Goal: Book appointment/travel/reservation

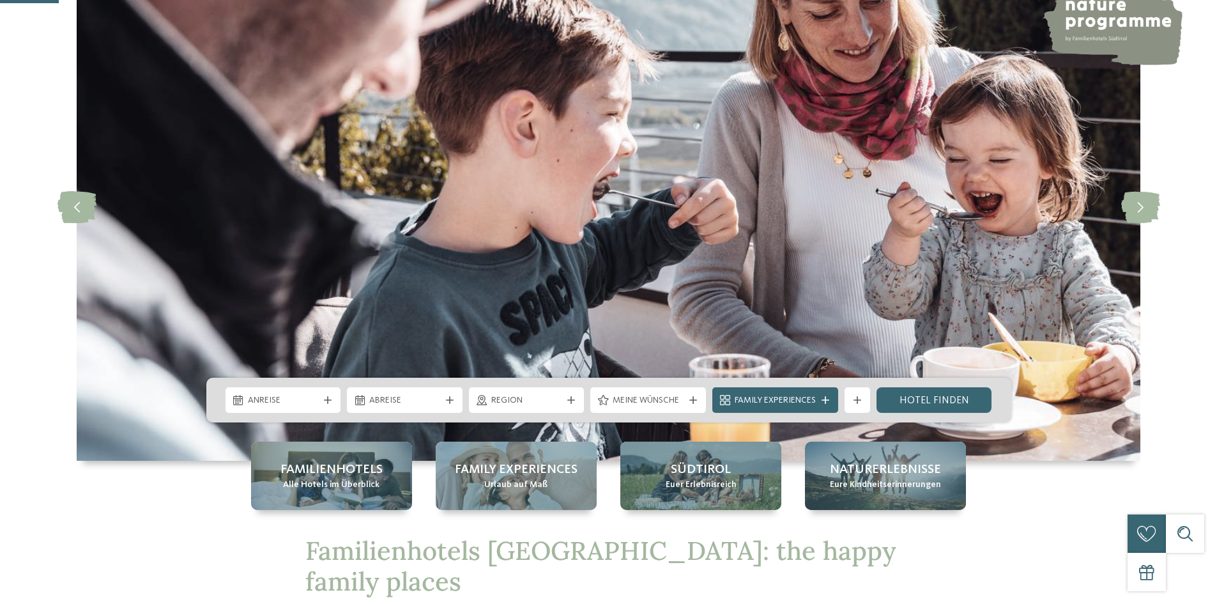
scroll to position [319, 0]
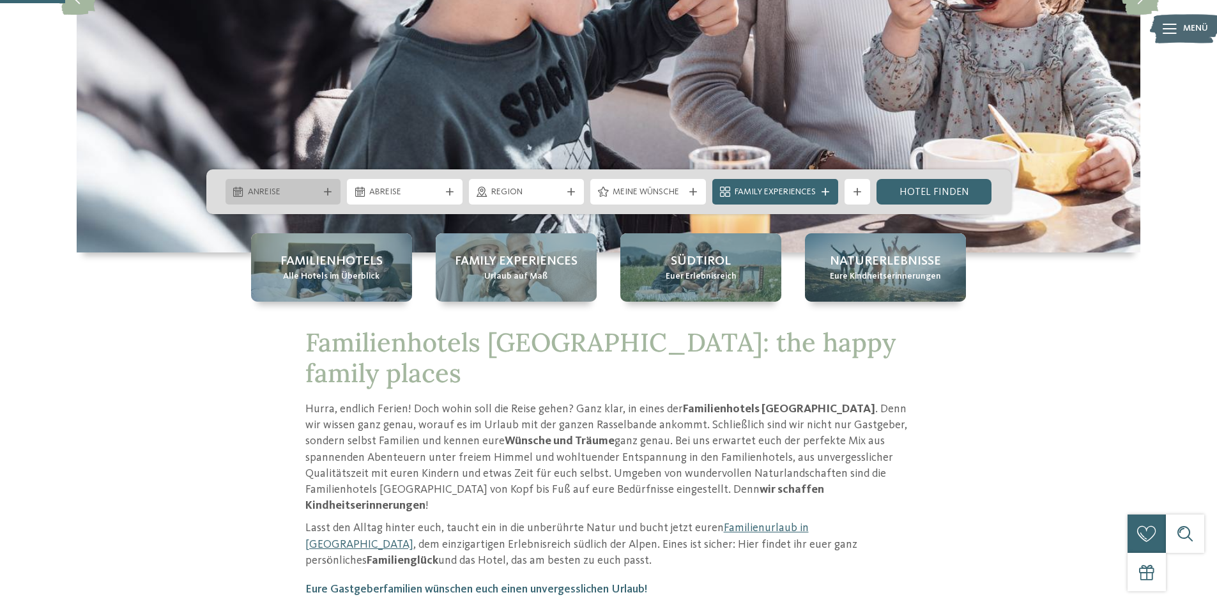
click at [279, 190] on span "Anreise" at bounding box center [283, 192] width 71 height 13
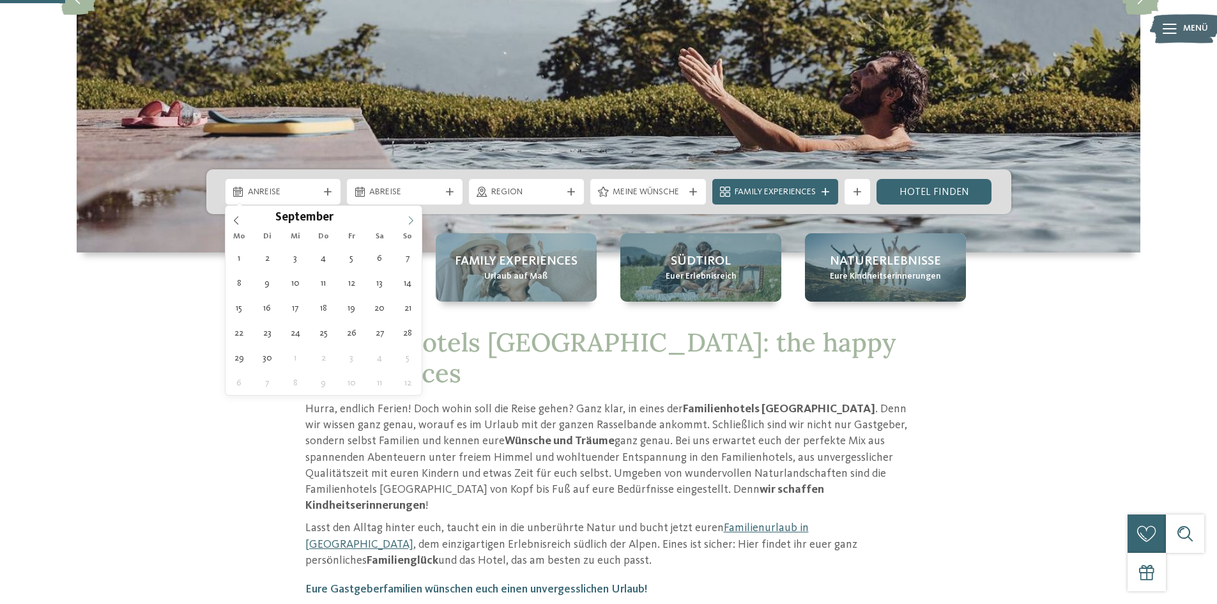
click at [407, 220] on icon at bounding box center [410, 220] width 9 height 9
type div "27.12.2025"
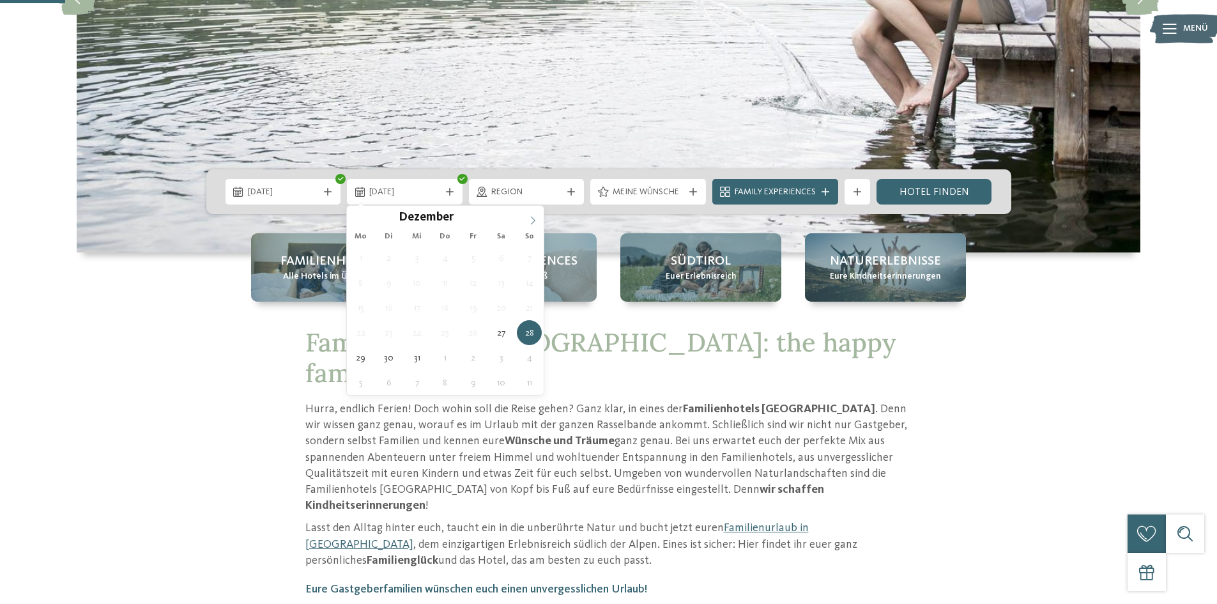
type input "****"
click at [531, 218] on icon at bounding box center [532, 220] width 9 height 9
type div "[DATE]"
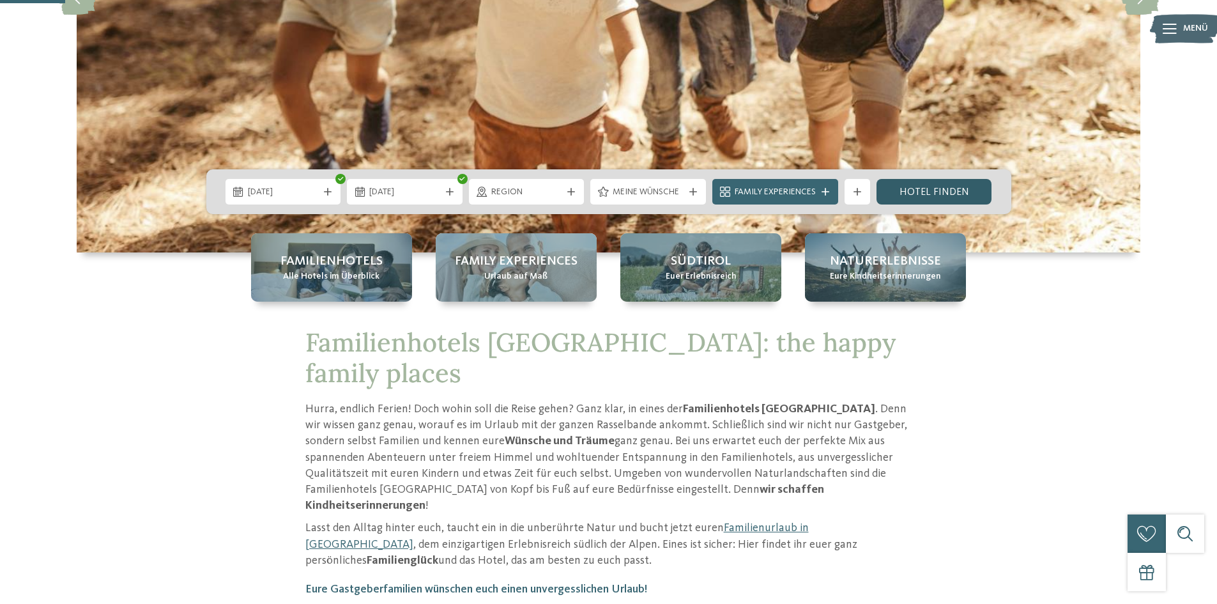
click at [946, 190] on link "Hotel finden" at bounding box center [934, 192] width 116 height 26
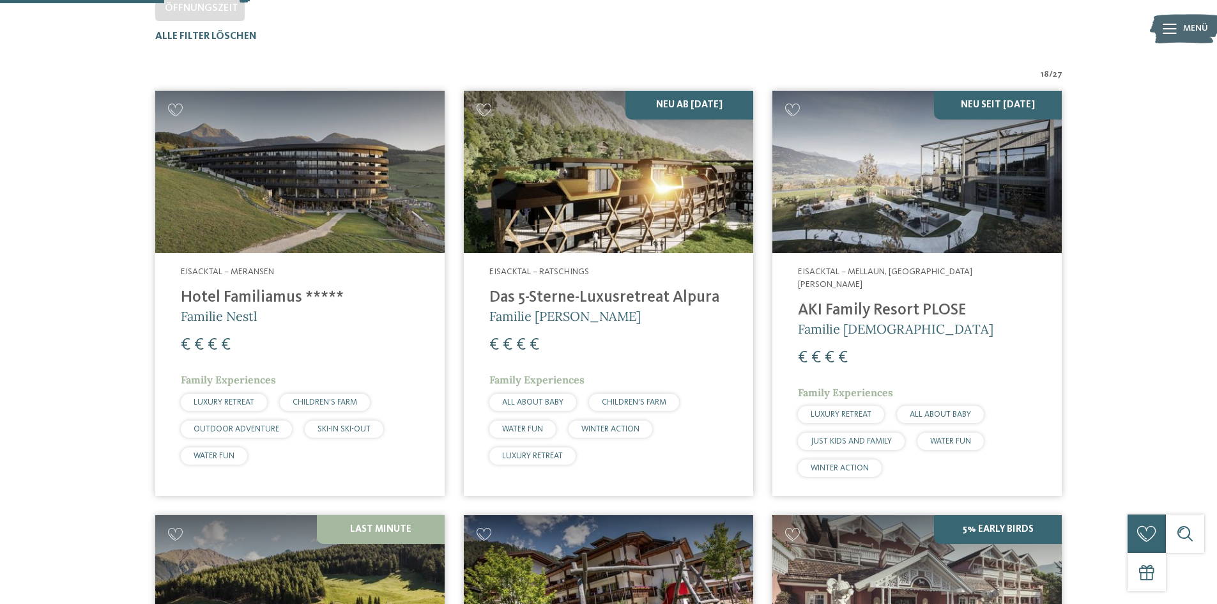
scroll to position [419, 0]
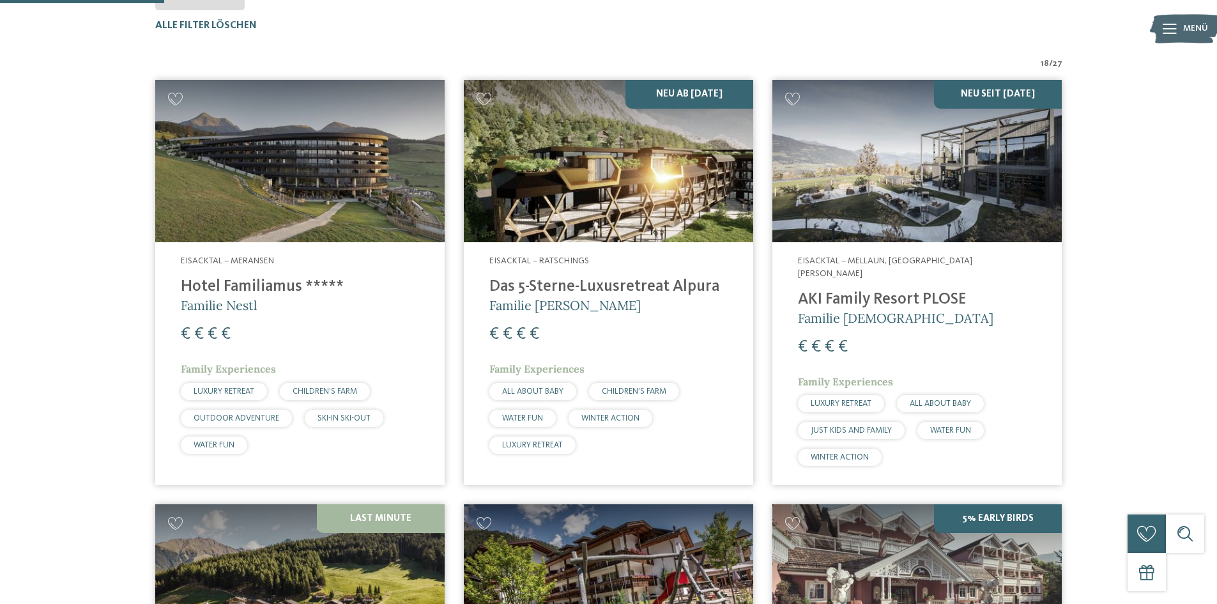
click at [581, 287] on h4 "Das 5-Sterne-Luxusretreat Alpura" at bounding box center [608, 286] width 238 height 19
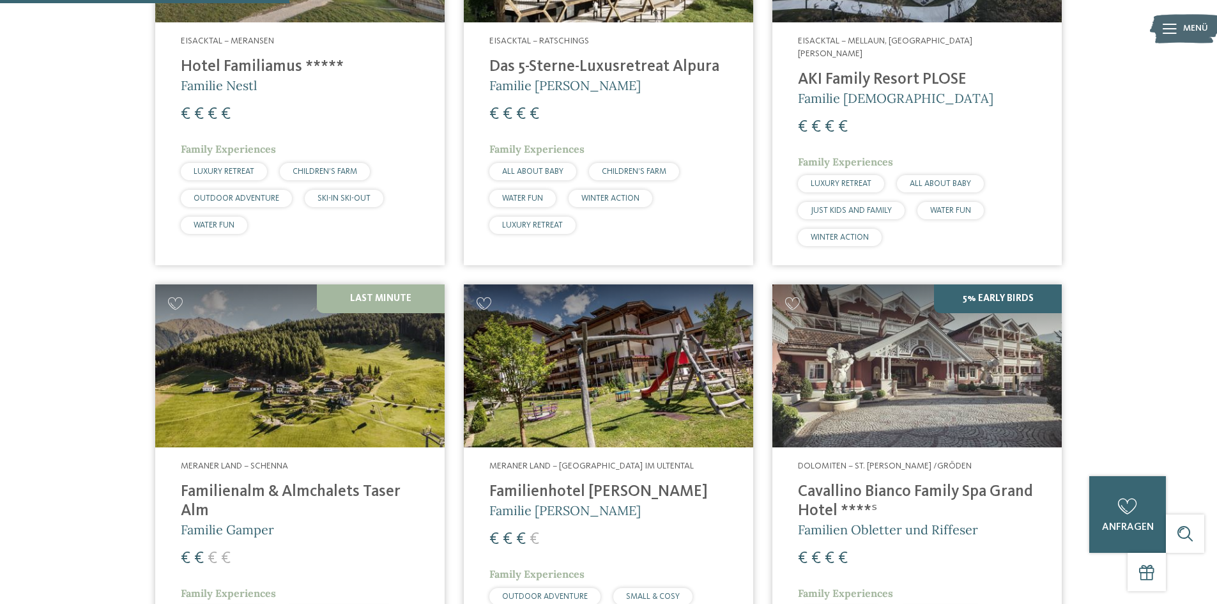
scroll to position [547, 0]
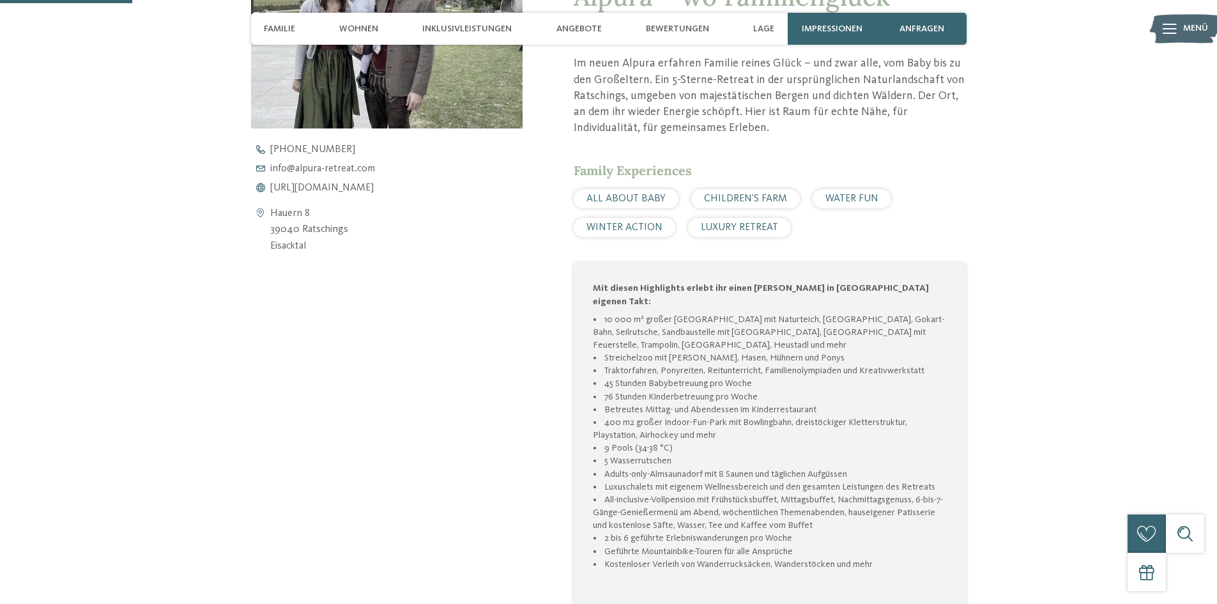
scroll to position [128, 0]
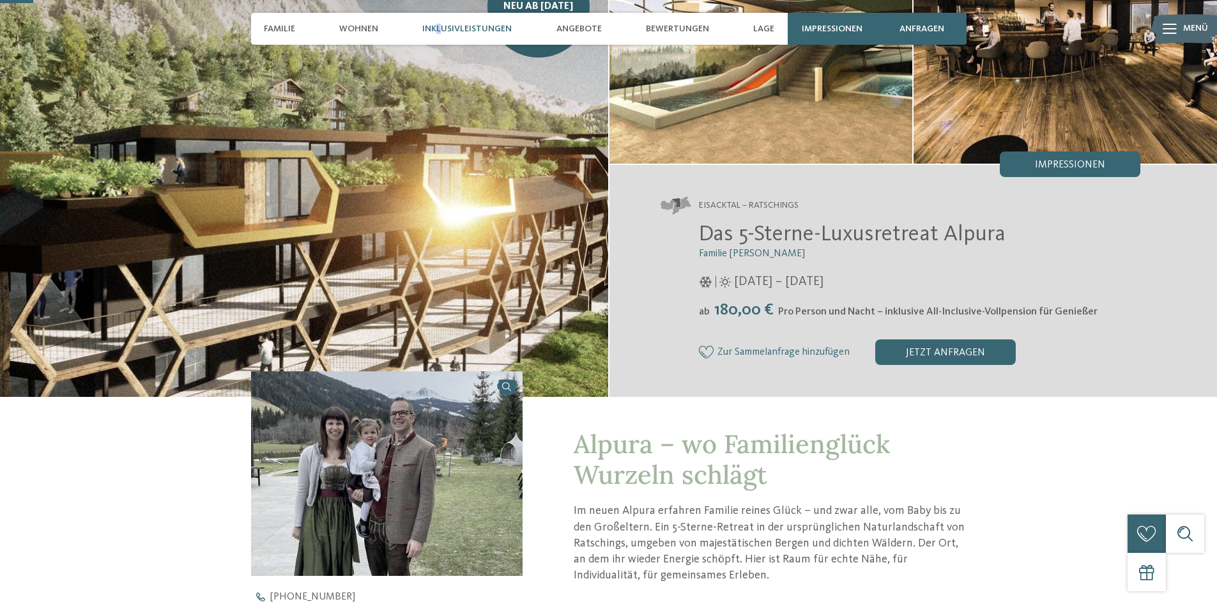
drag, startPoint x: 443, startPoint y: 27, endPoint x: 438, endPoint y: 33, distance: 7.2
click at [438, 33] on span "Inklusivleistungen" at bounding box center [466, 29] width 89 height 11
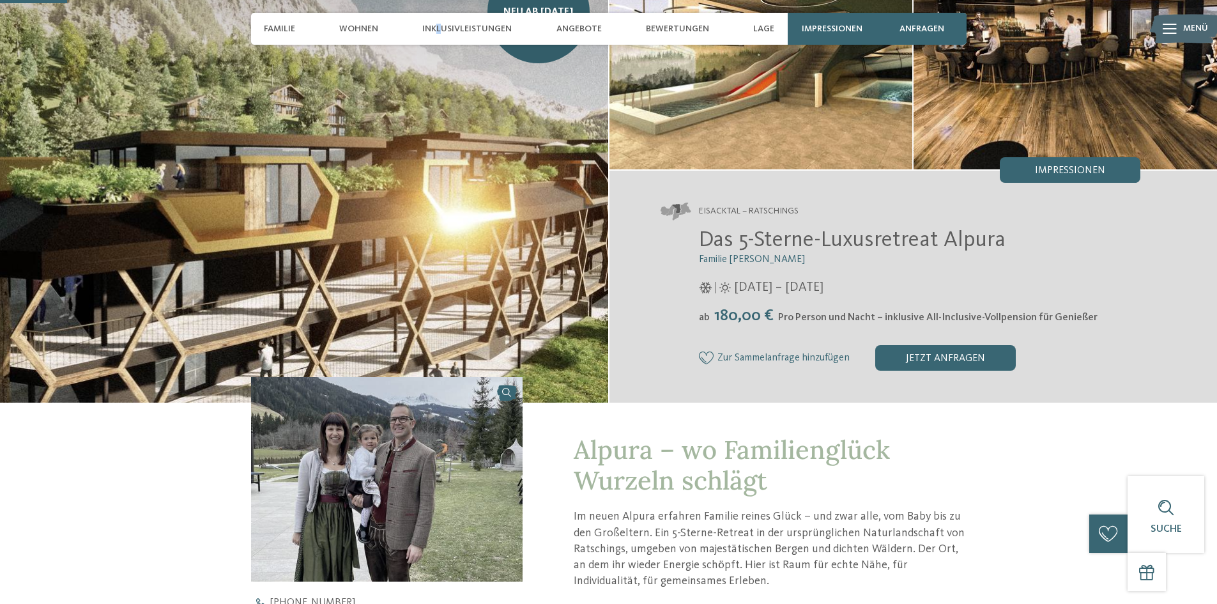
scroll to position [0, 0]
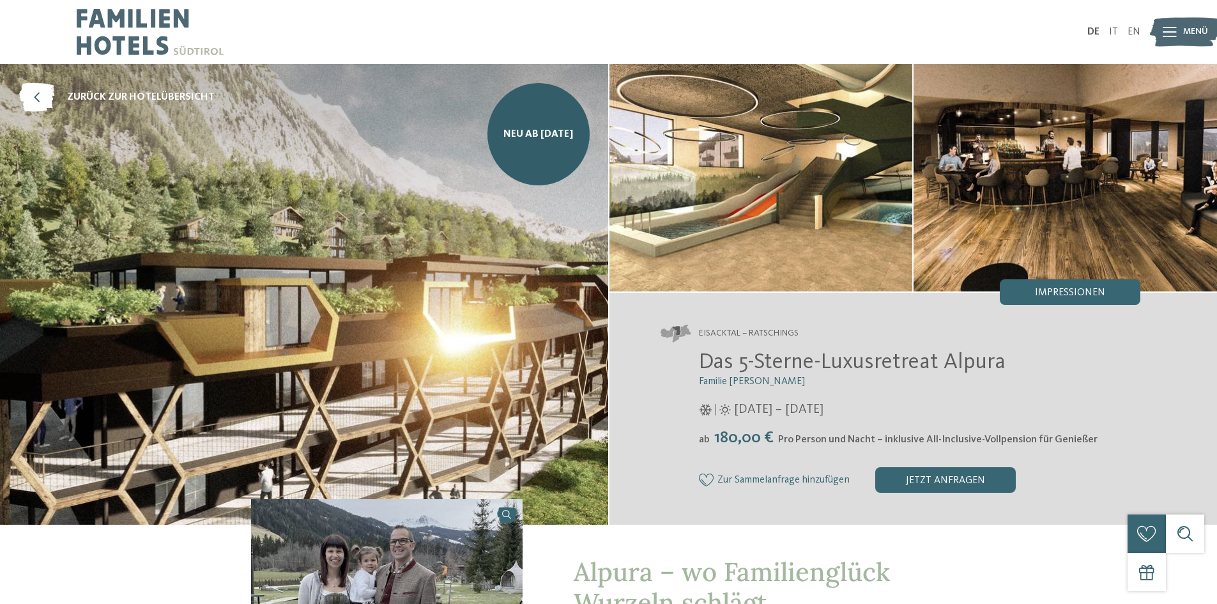
click at [1172, 34] on icon at bounding box center [1169, 32] width 14 height 10
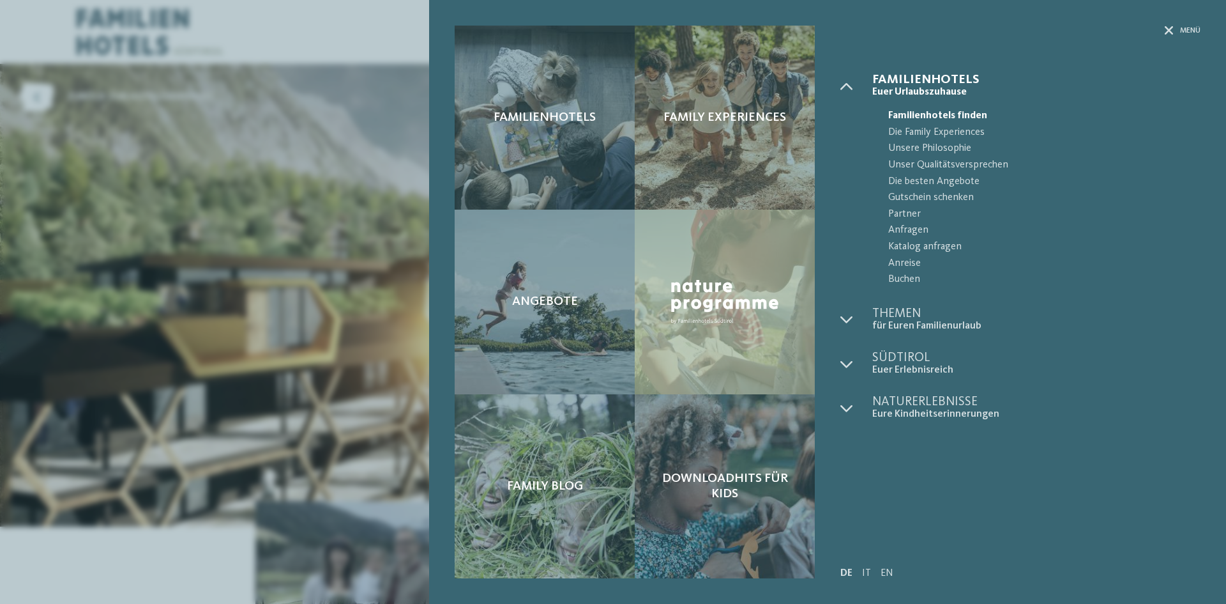
click at [142, 227] on div "Familienhotels Family Experiences Angebote" at bounding box center [613, 302] width 1226 height 604
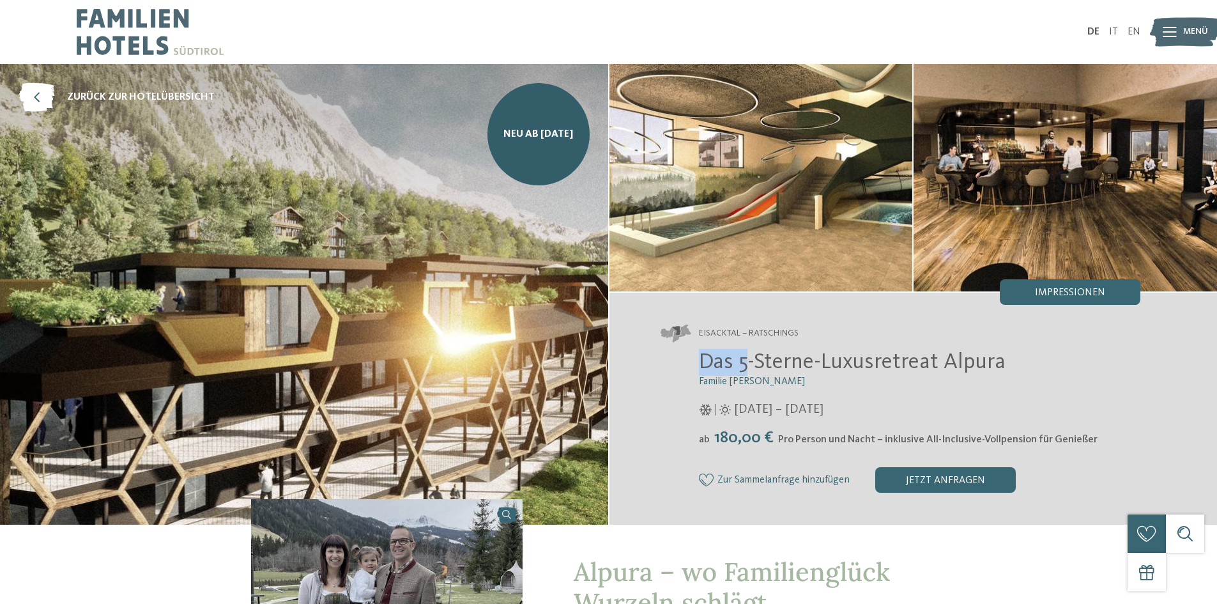
drag, startPoint x: 699, startPoint y: 361, endPoint x: 749, endPoint y: 359, distance: 50.5
click at [749, 359] on span "Das 5-Sterne-Luxusretreat Alpura" at bounding box center [852, 362] width 307 height 22
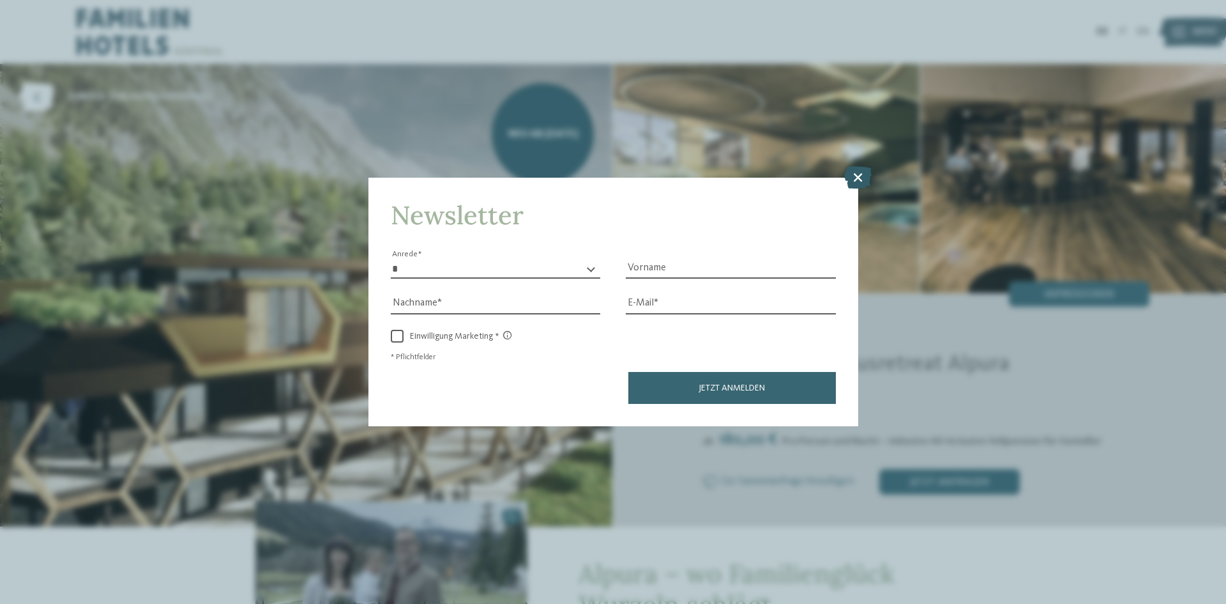
click at [856, 174] on icon at bounding box center [857, 177] width 27 height 22
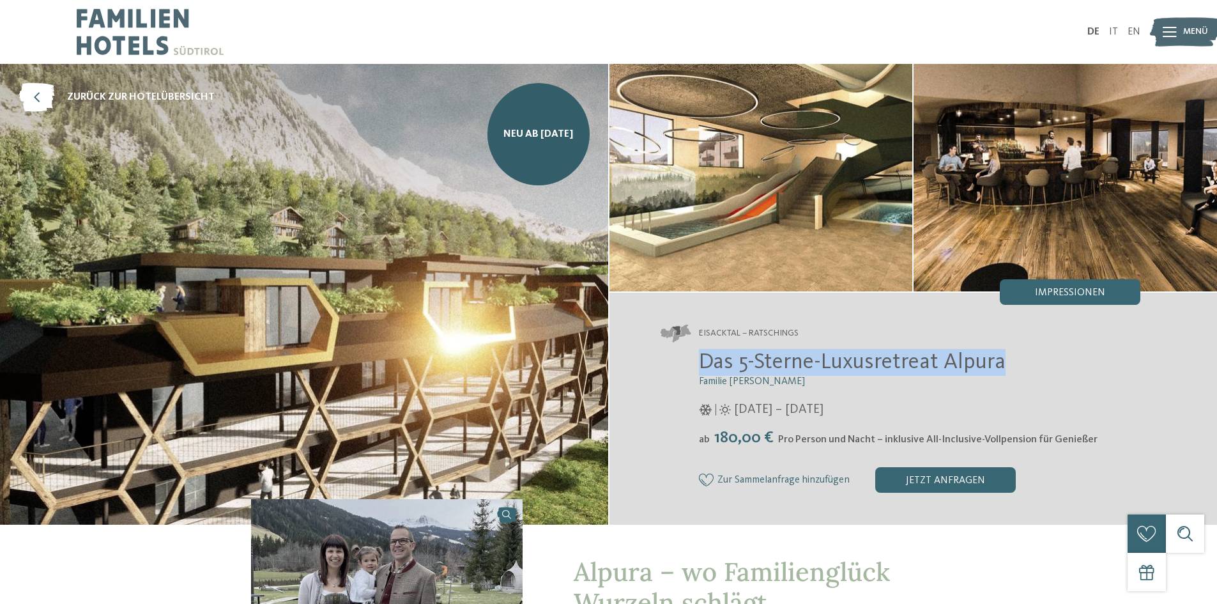
drag, startPoint x: 703, startPoint y: 361, endPoint x: 1001, endPoint y: 356, distance: 297.7
click at [1001, 356] on span "Das 5-Sterne-Luxusretreat Alpura" at bounding box center [852, 362] width 307 height 22
copy span "Das 5-Sterne-Luxusretreat Alpura"
click at [37, 103] on icon at bounding box center [36, 97] width 35 height 29
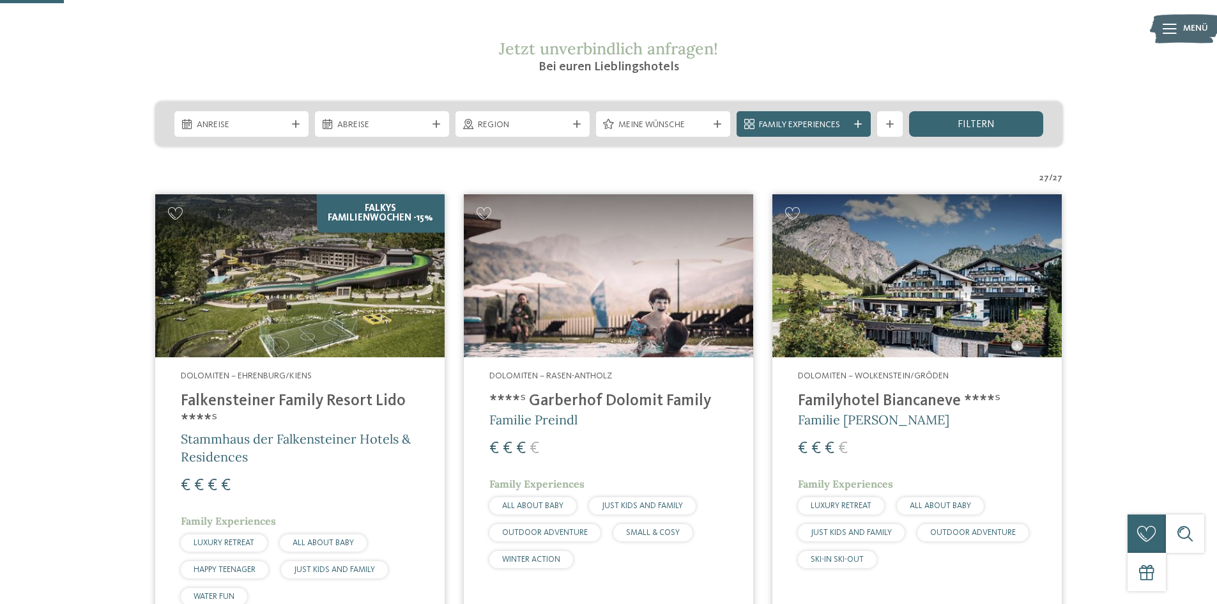
scroll to position [128, 0]
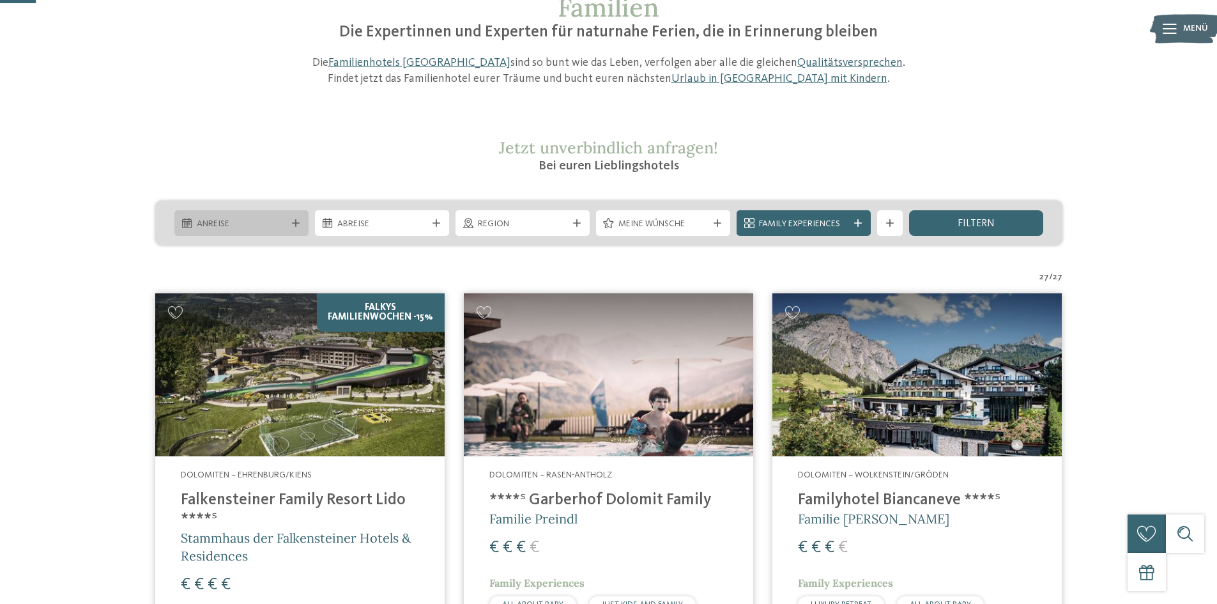
click at [259, 213] on div "Anreise" at bounding box center [241, 223] width 134 height 26
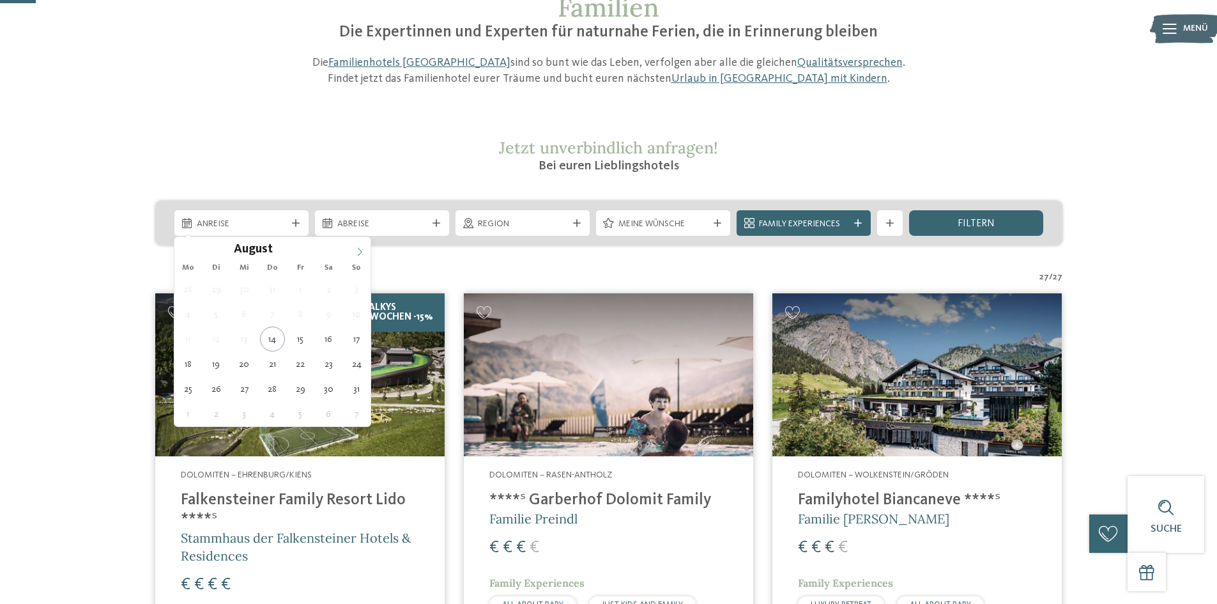
click at [360, 249] on icon at bounding box center [360, 252] width 4 height 8
type div "27.12.2025"
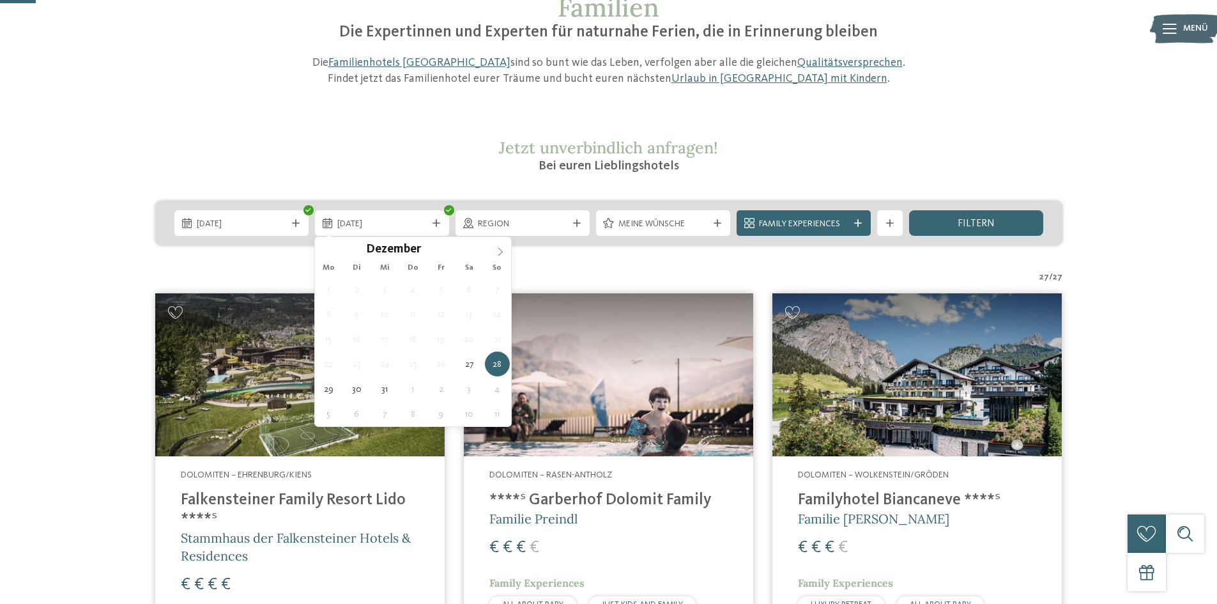
type input "****"
click at [501, 252] on icon at bounding box center [500, 251] width 9 height 9
type div "03.01.2026"
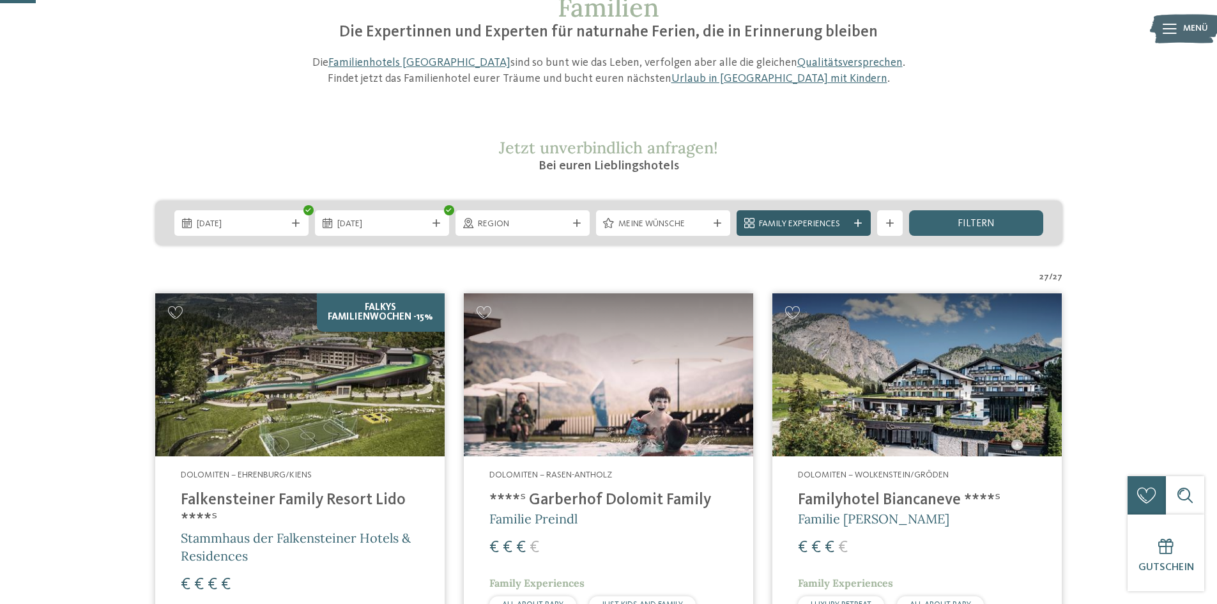
click at [846, 224] on span "Family Experiences" at bounding box center [803, 224] width 89 height 13
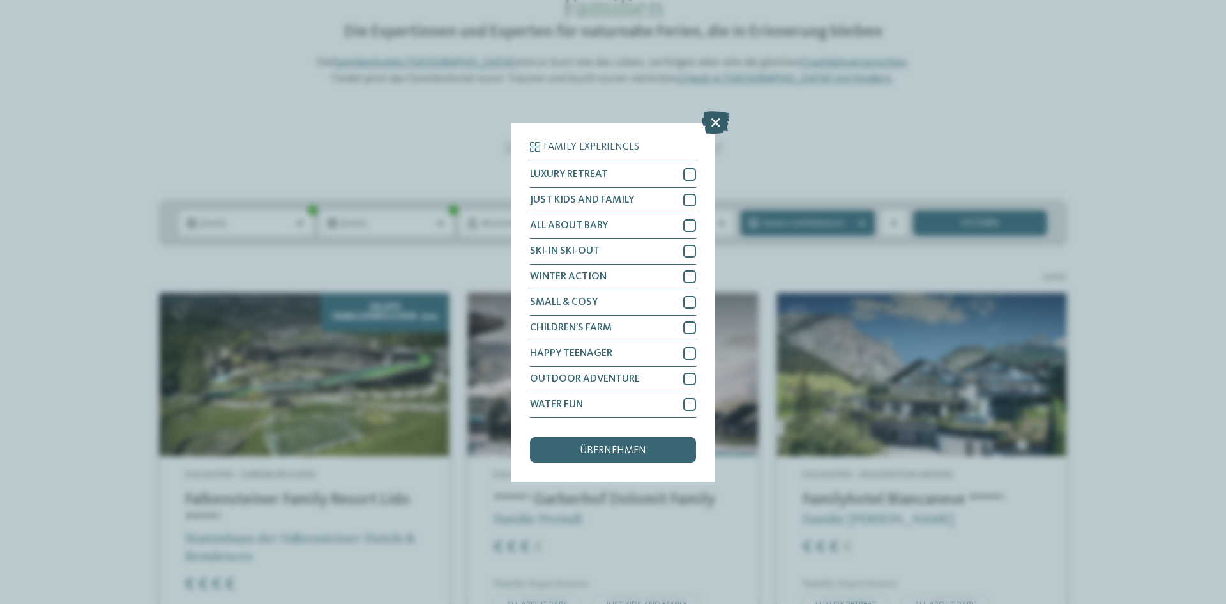
click at [717, 121] on icon at bounding box center [715, 121] width 27 height 22
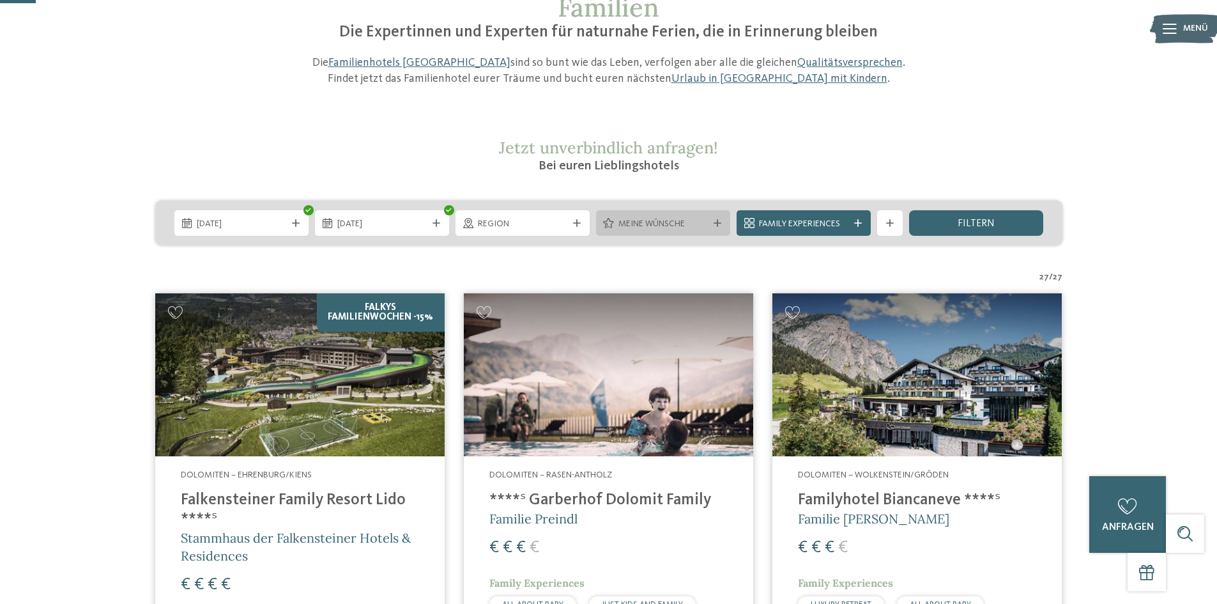
click at [712, 218] on div "Meine Wünsche" at bounding box center [663, 223] width 134 height 26
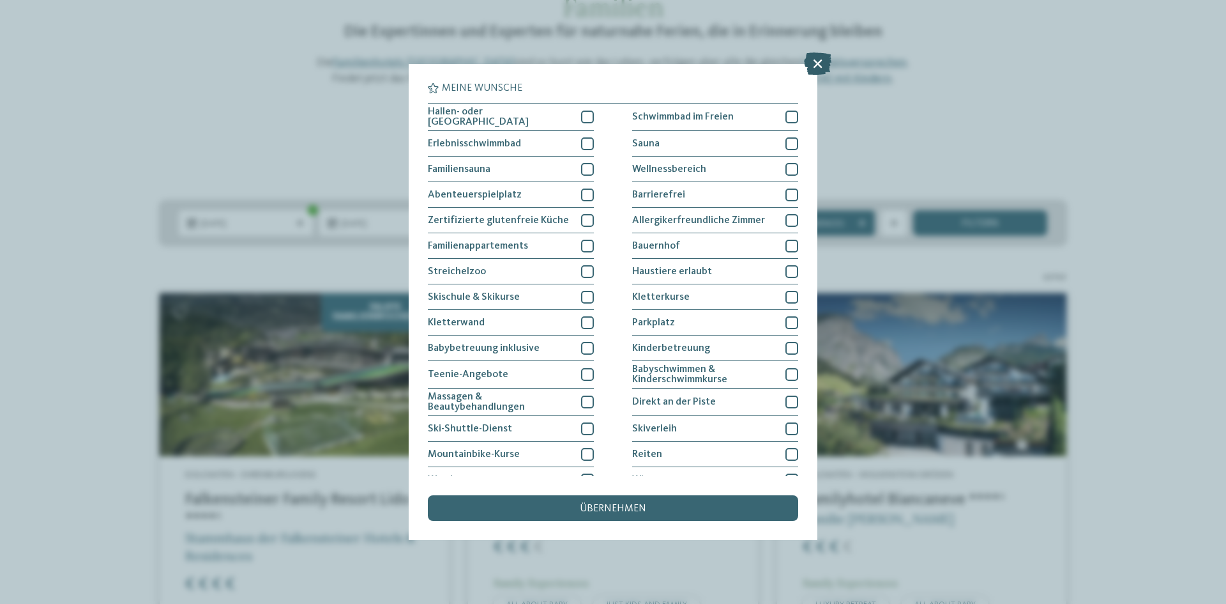
click at [817, 57] on icon at bounding box center [817, 63] width 27 height 22
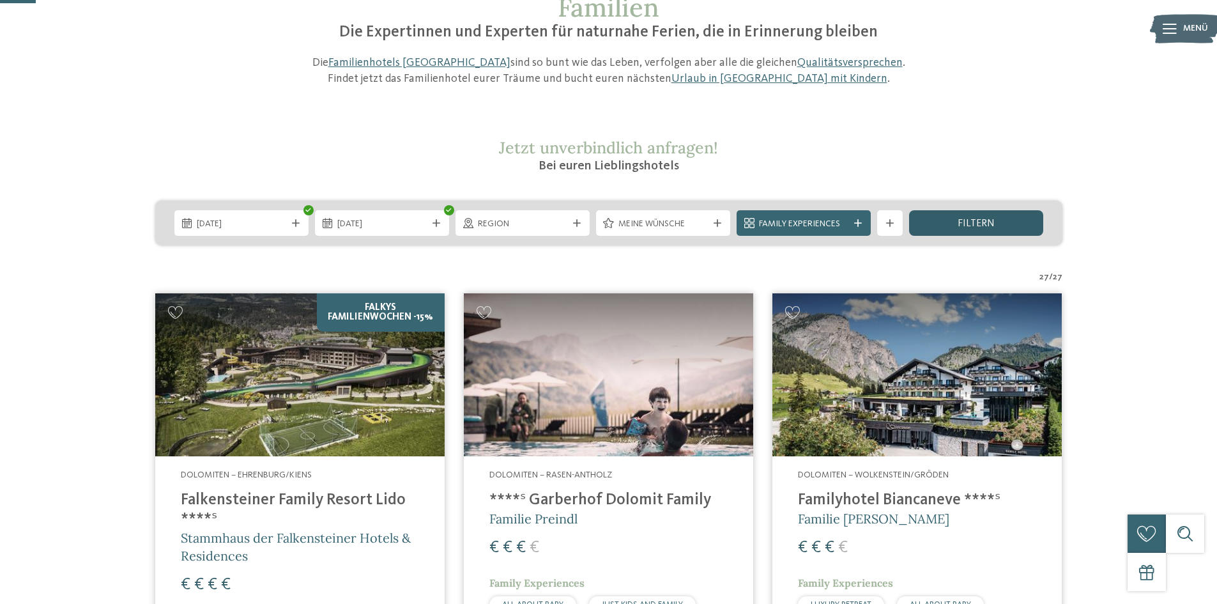
click at [981, 219] on span "filtern" at bounding box center [975, 223] width 37 height 10
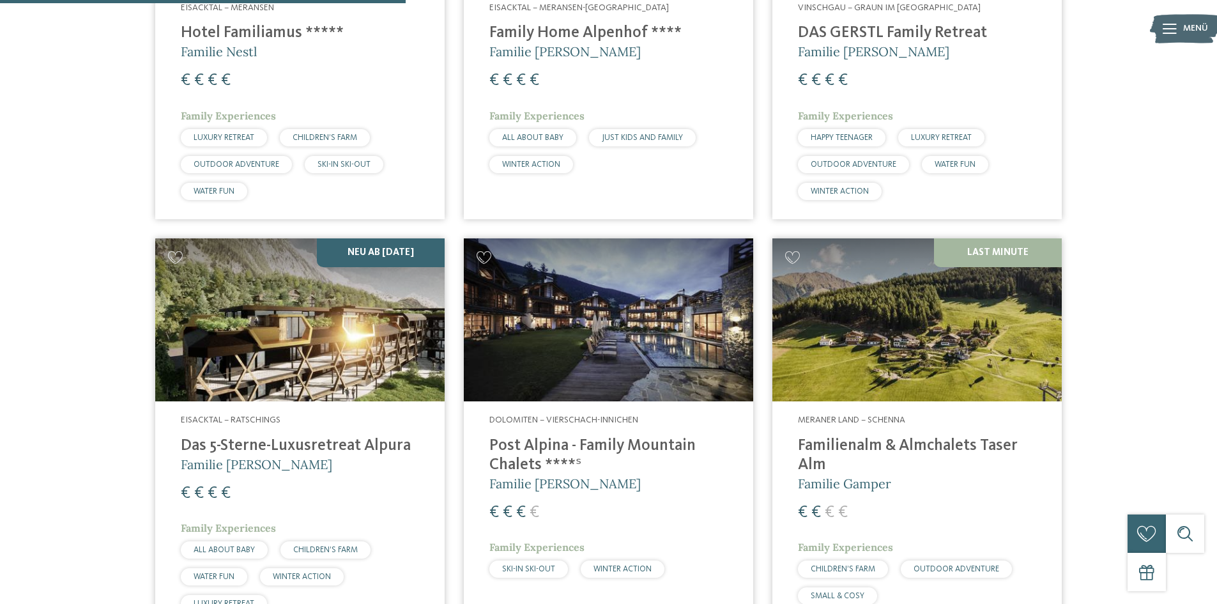
scroll to position [930, 0]
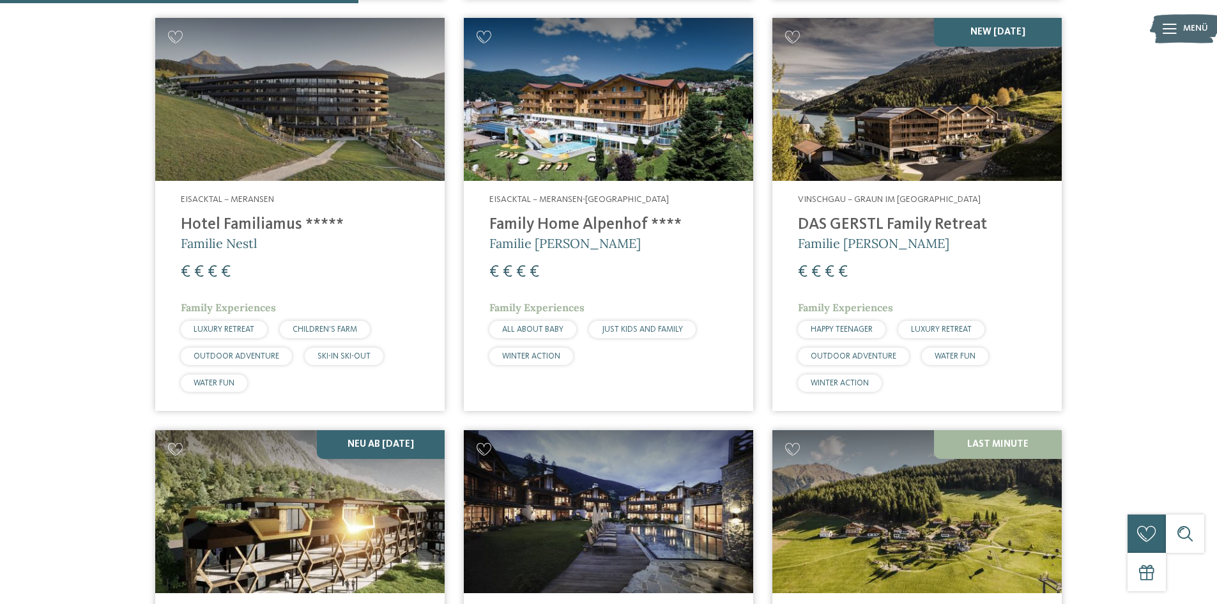
click at [897, 222] on h4 "DAS GERSTL Family Retreat" at bounding box center [917, 224] width 238 height 19
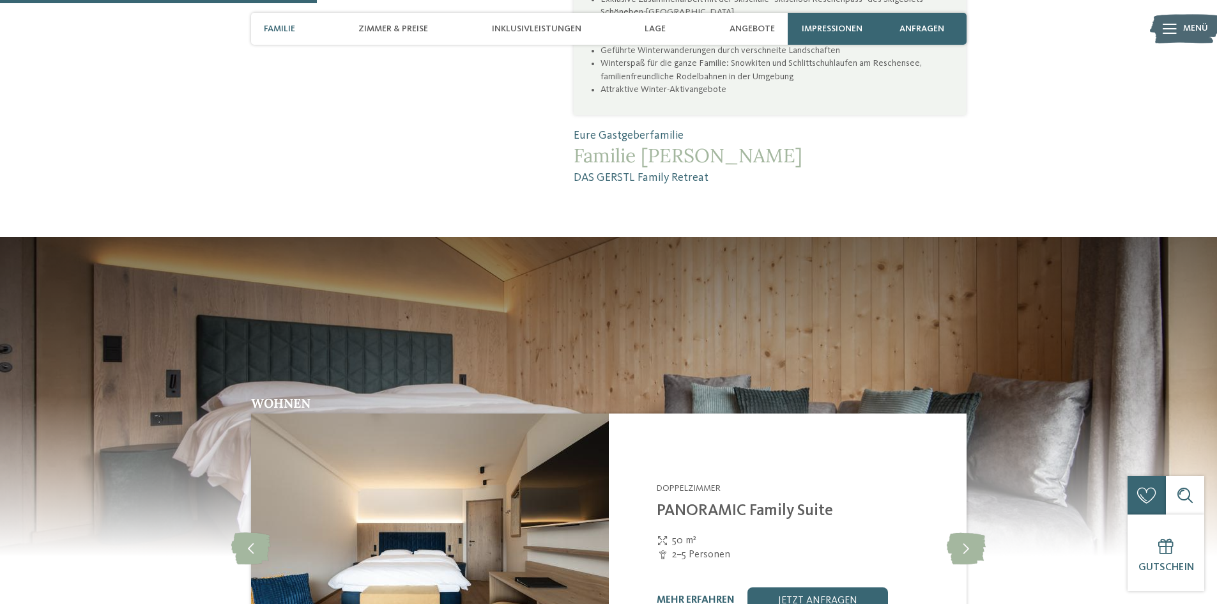
scroll to position [1405, 0]
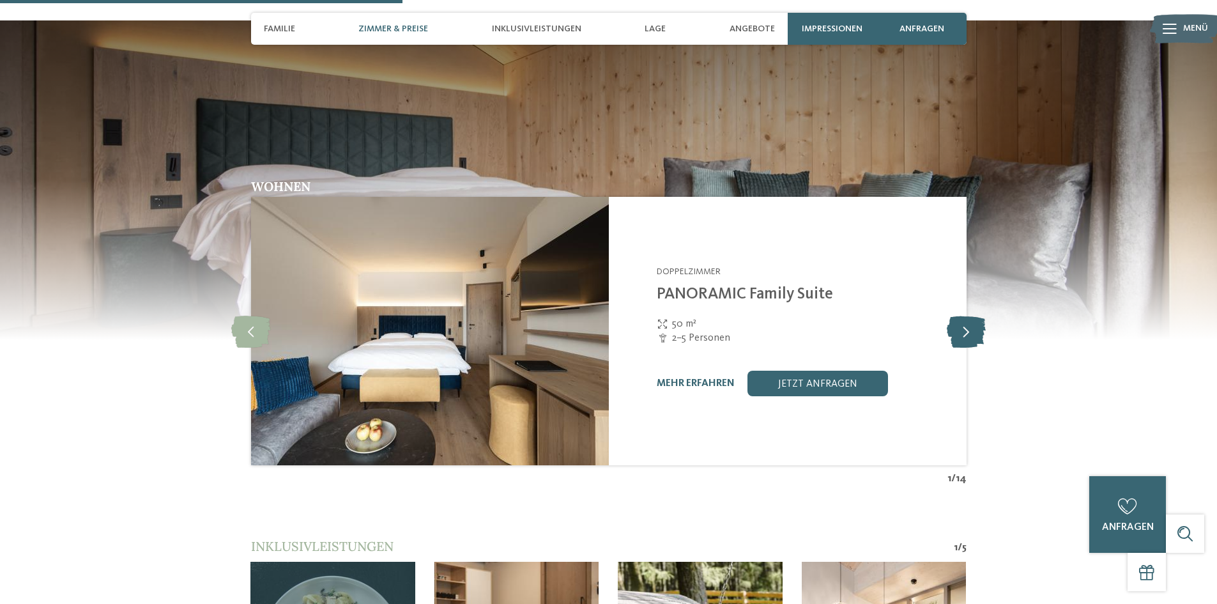
click at [965, 315] on icon at bounding box center [965, 331] width 39 height 32
click at [971, 315] on icon at bounding box center [965, 331] width 39 height 32
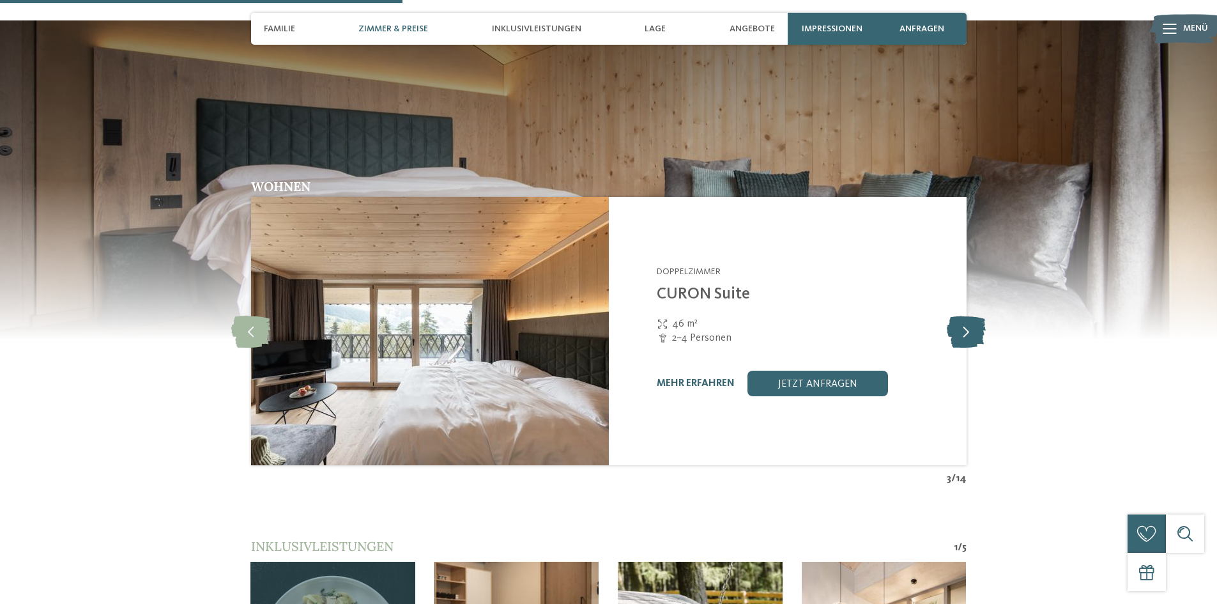
click at [971, 315] on icon at bounding box center [965, 331] width 39 height 32
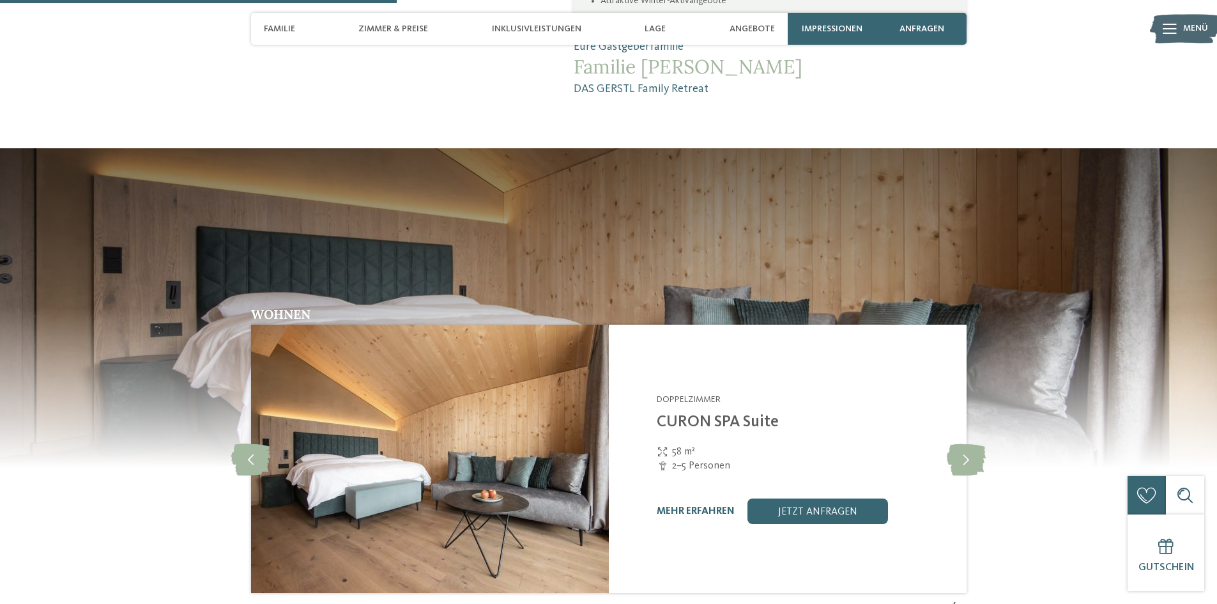
scroll to position [1597, 0]
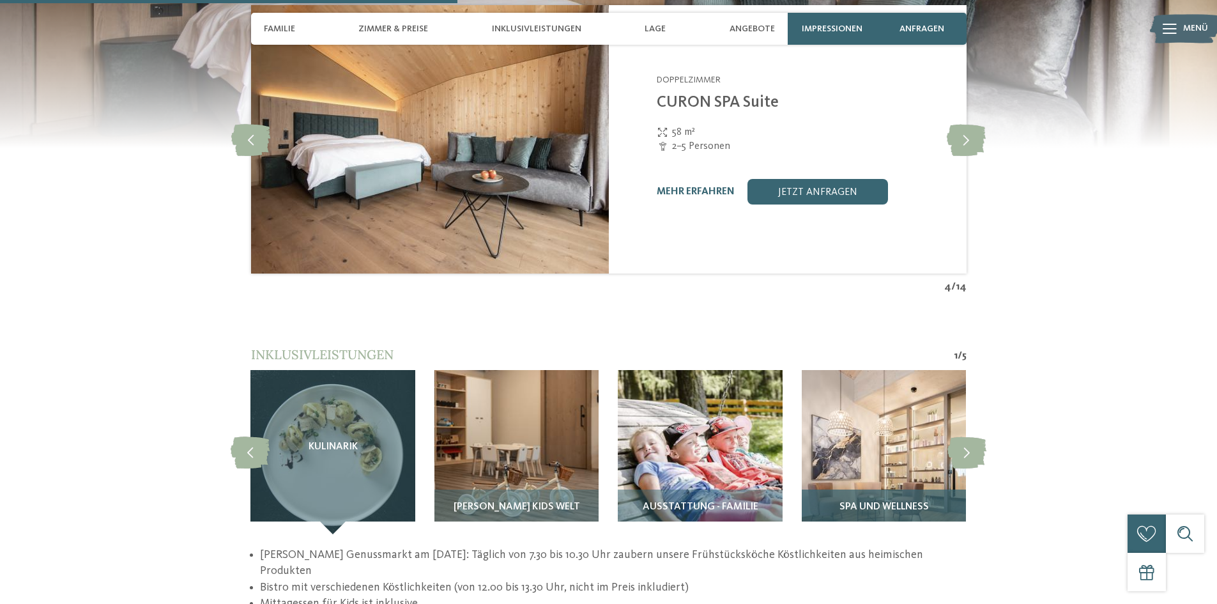
click at [906, 428] on img at bounding box center [884, 452] width 164 height 164
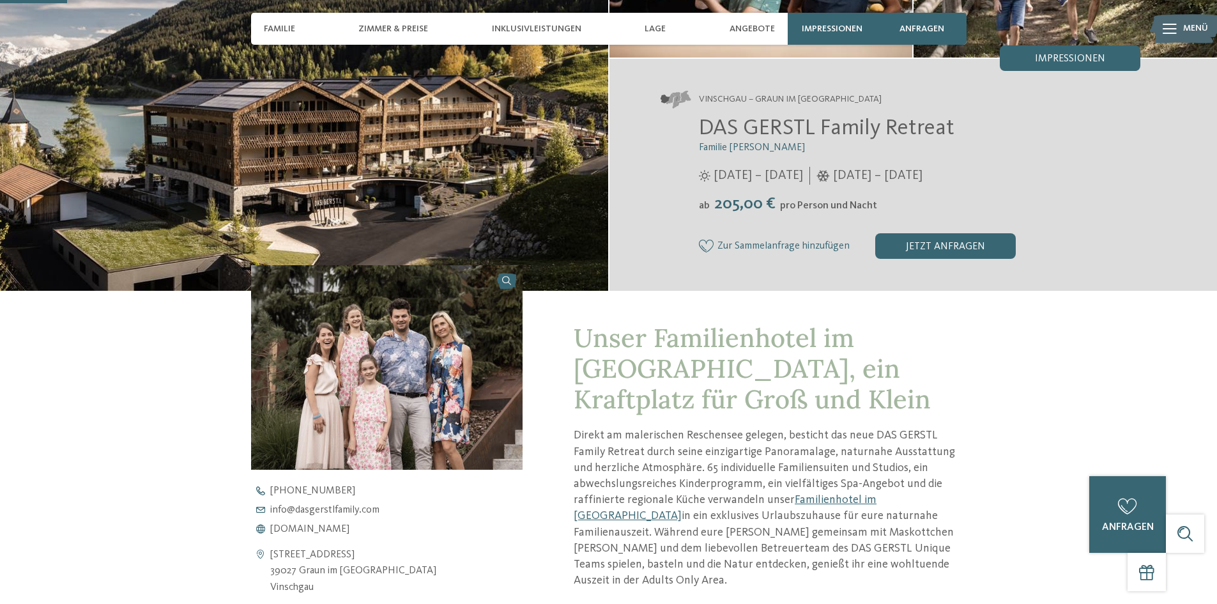
scroll to position [192, 0]
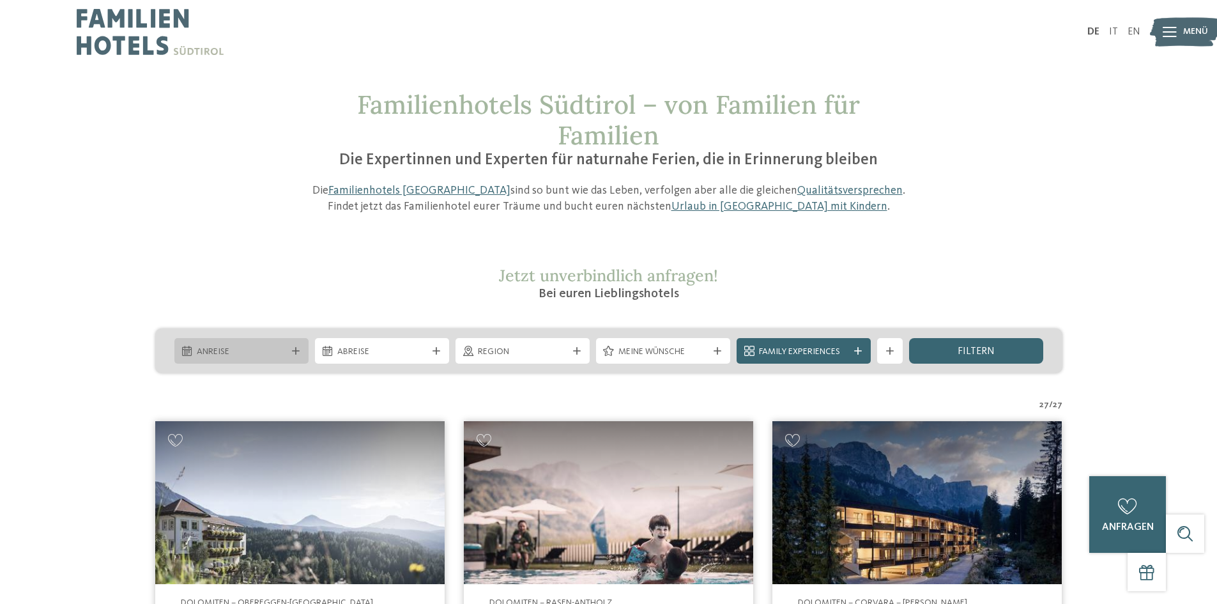
click at [262, 347] on span "Anreise" at bounding box center [241, 352] width 89 height 13
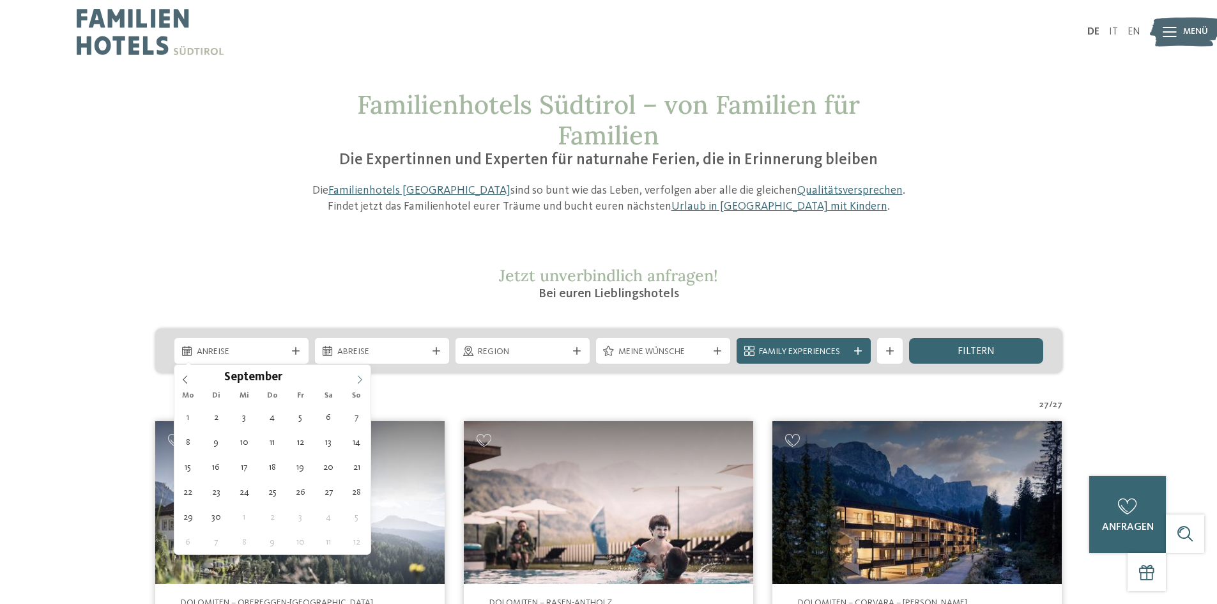
click at [356, 376] on icon at bounding box center [359, 379] width 9 height 9
click at [358, 376] on icon at bounding box center [359, 379] width 9 height 9
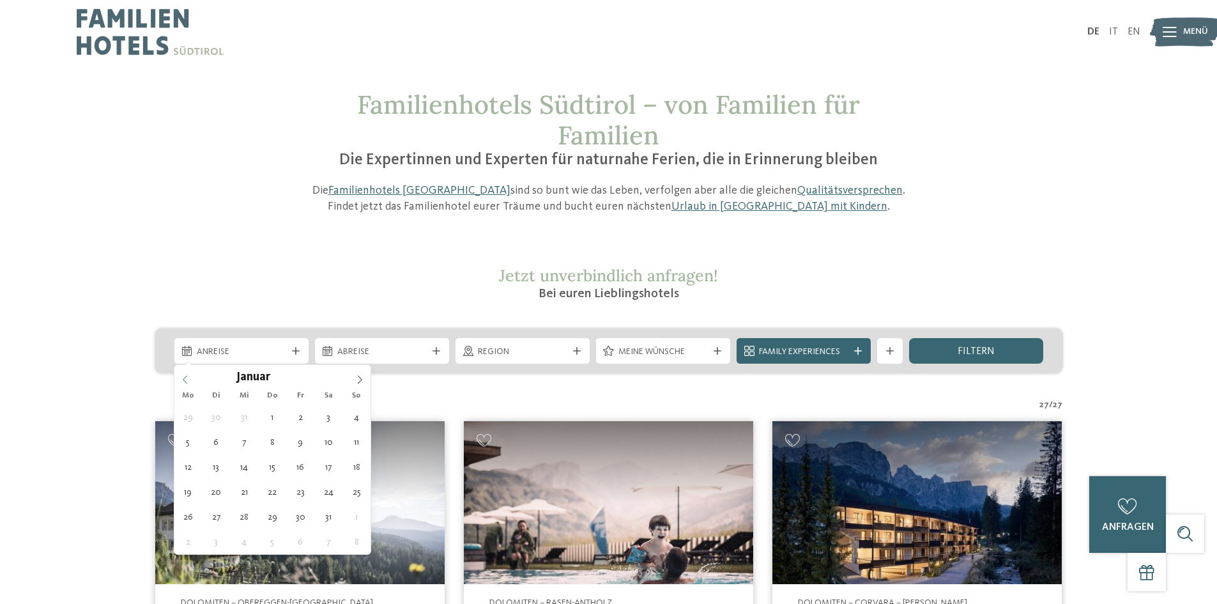
type input "****"
click at [175, 378] on span at bounding box center [185, 376] width 22 height 22
type div "27.12.2025"
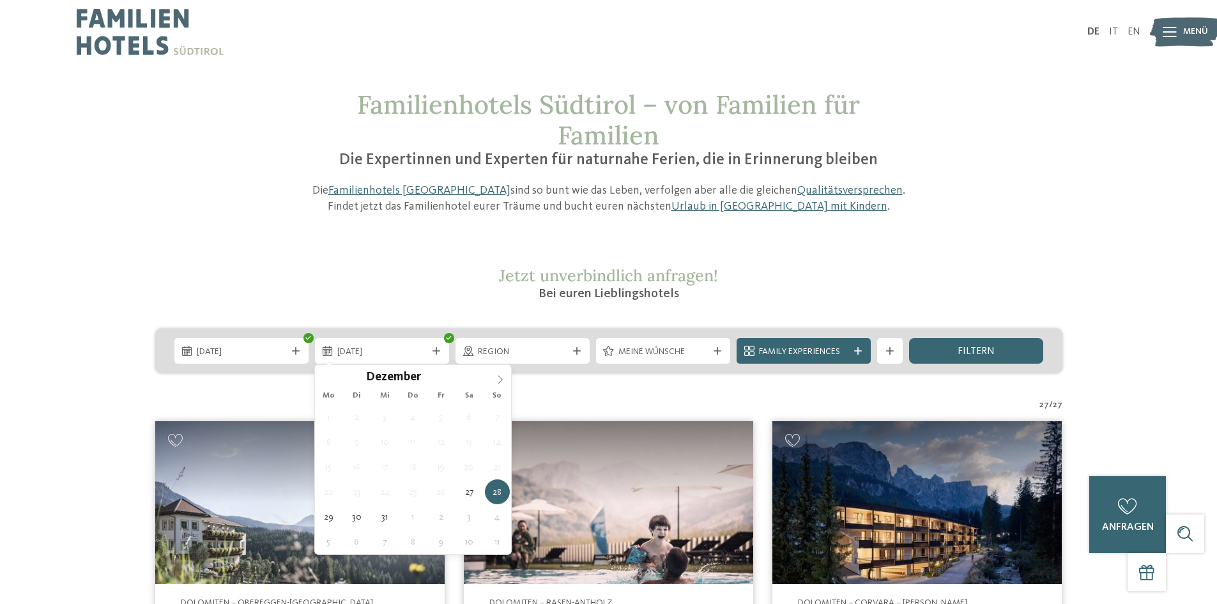
type input "****"
click at [499, 376] on icon at bounding box center [500, 379] width 9 height 9
type div "03.01.2026"
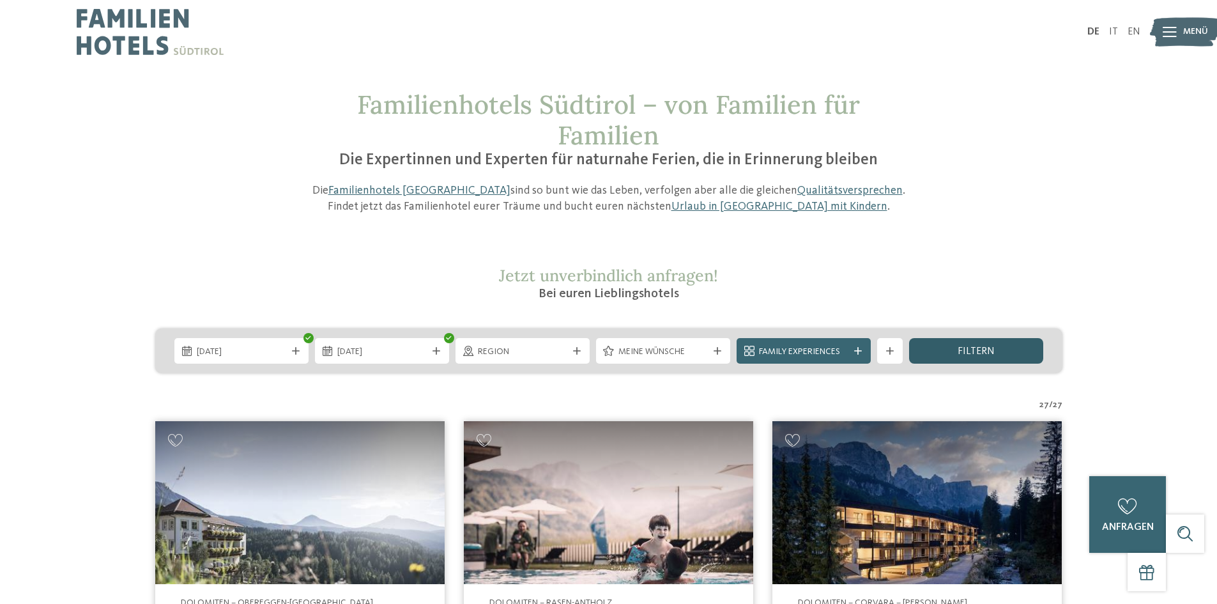
click at [964, 341] on div "filtern" at bounding box center [976, 351] width 134 height 26
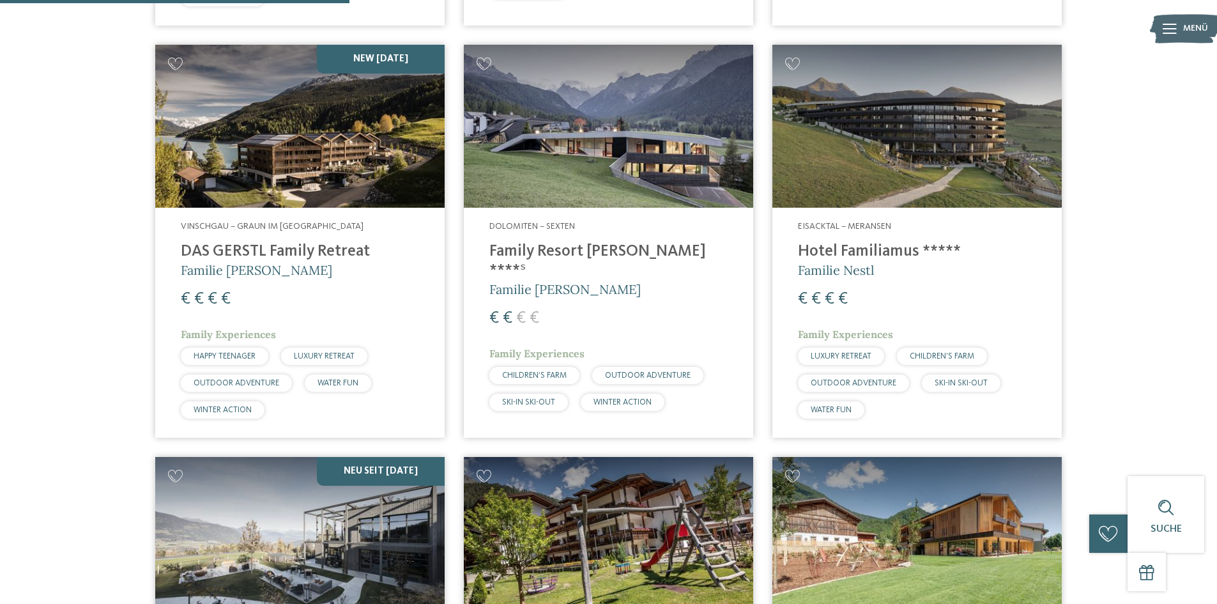
scroll to position [1121, 0]
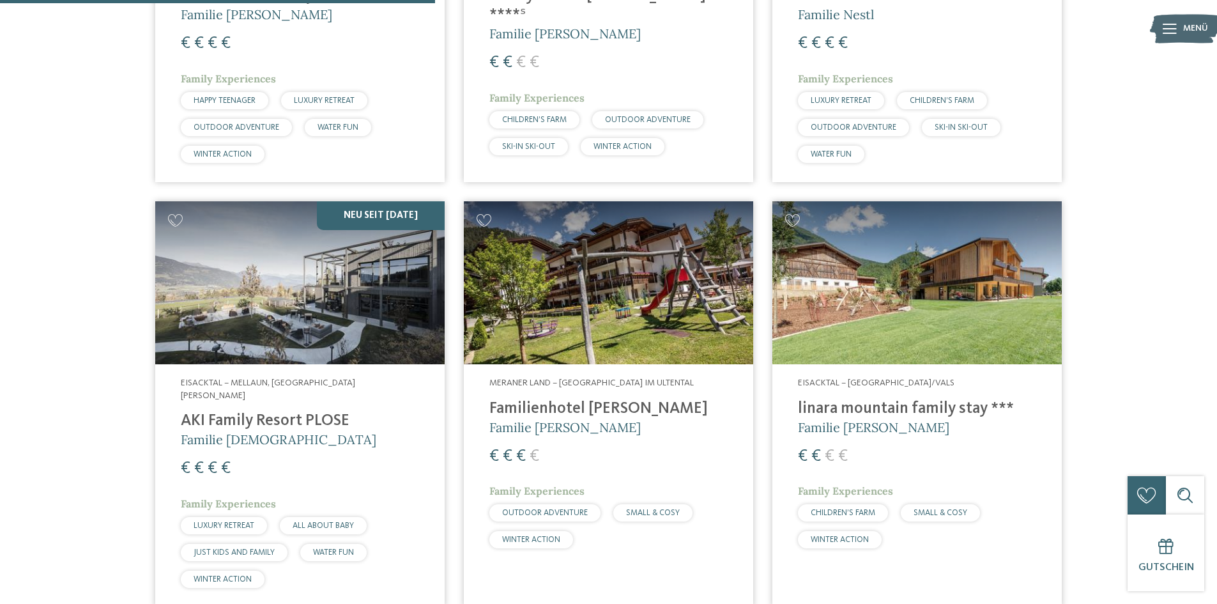
click at [353, 411] on h4 "AKI Family Resort PLOSE" at bounding box center [300, 420] width 238 height 19
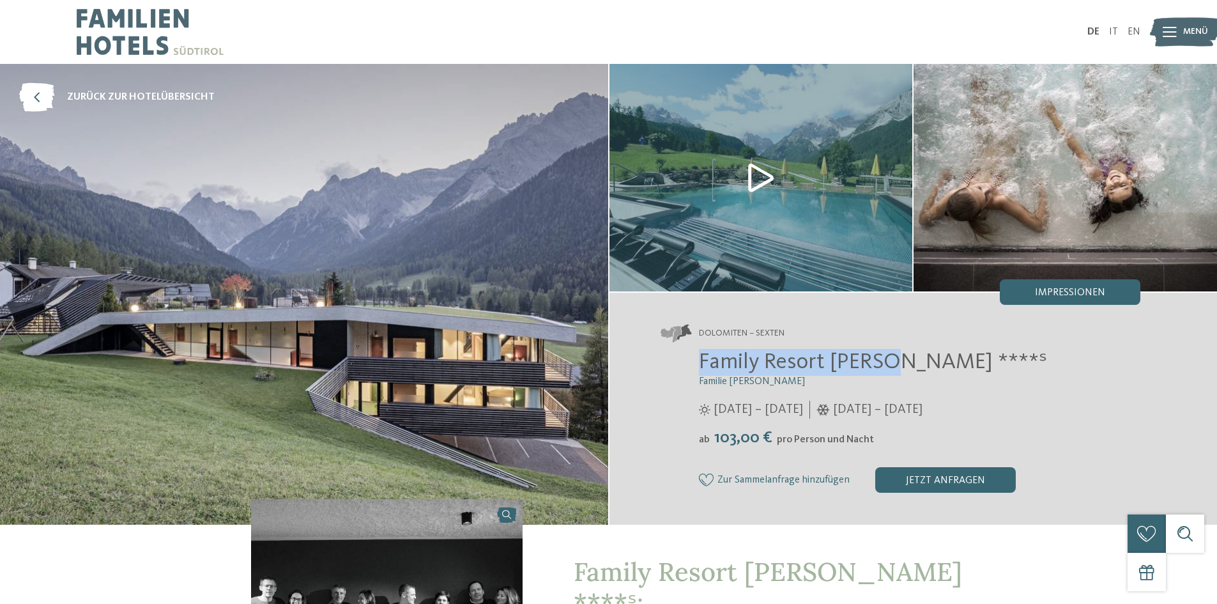
drag, startPoint x: 700, startPoint y: 358, endPoint x: 886, endPoint y: 356, distance: 185.9
click at [886, 356] on span "Family Resort [PERSON_NAME] ****ˢ" at bounding box center [873, 362] width 348 height 22
copy span "Family Resort [PERSON_NAME]"
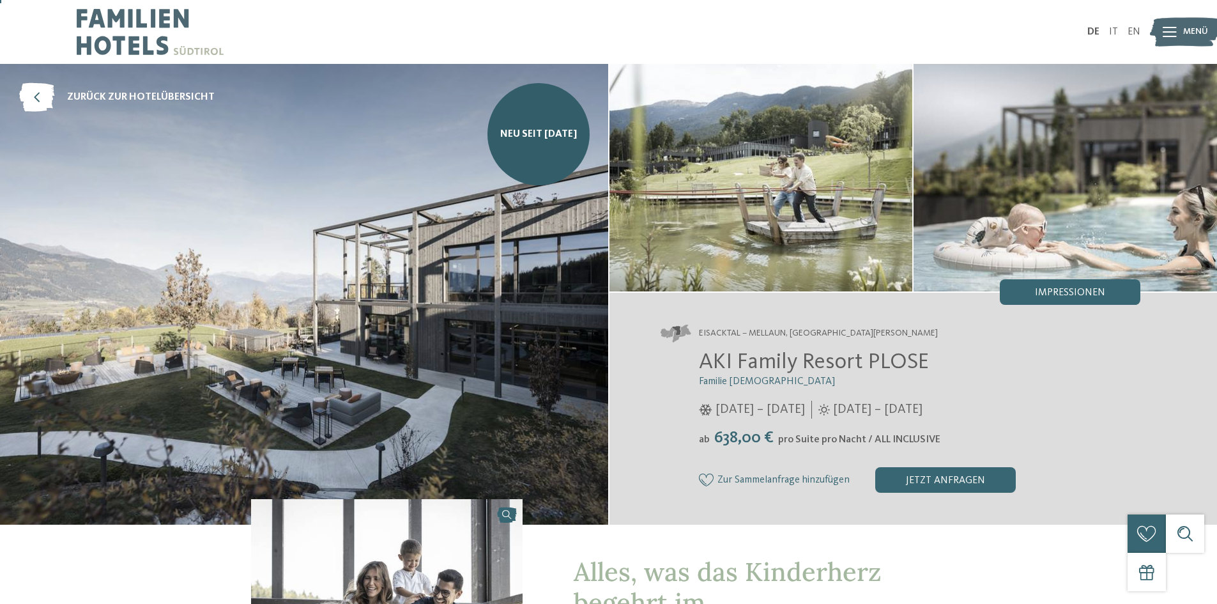
scroll to position [64, 0]
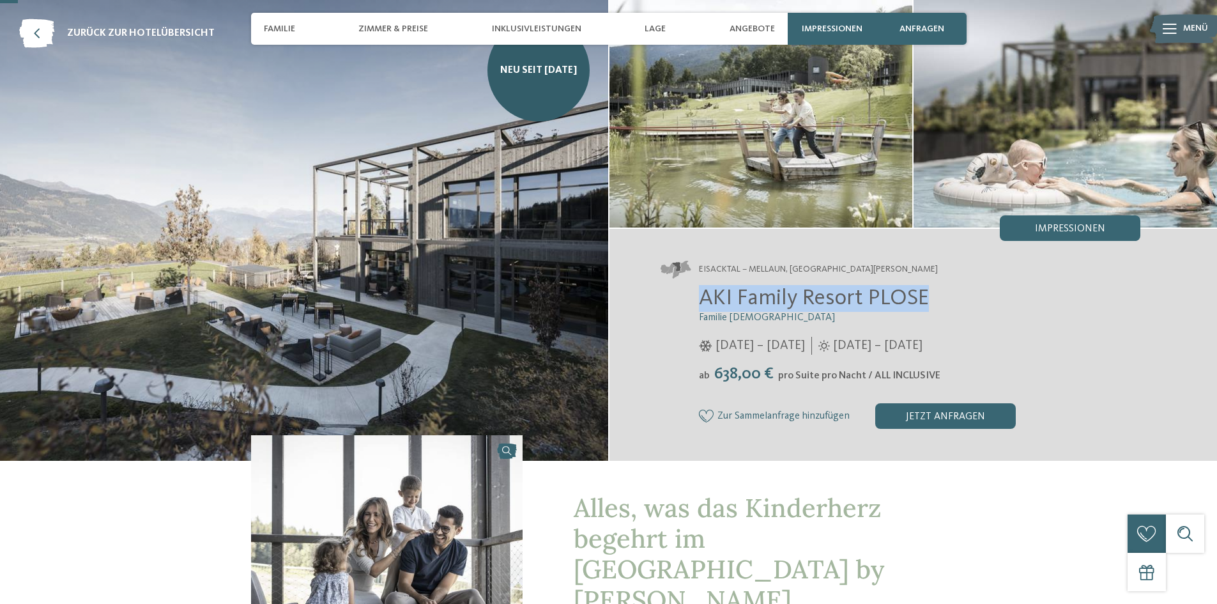
drag, startPoint x: 701, startPoint y: 300, endPoint x: 923, endPoint y: 296, distance: 222.9
click at [923, 296] on span "AKI Family Resort PLOSE" at bounding box center [814, 298] width 230 height 22
copy span "AKI Family Resort PLOSE"
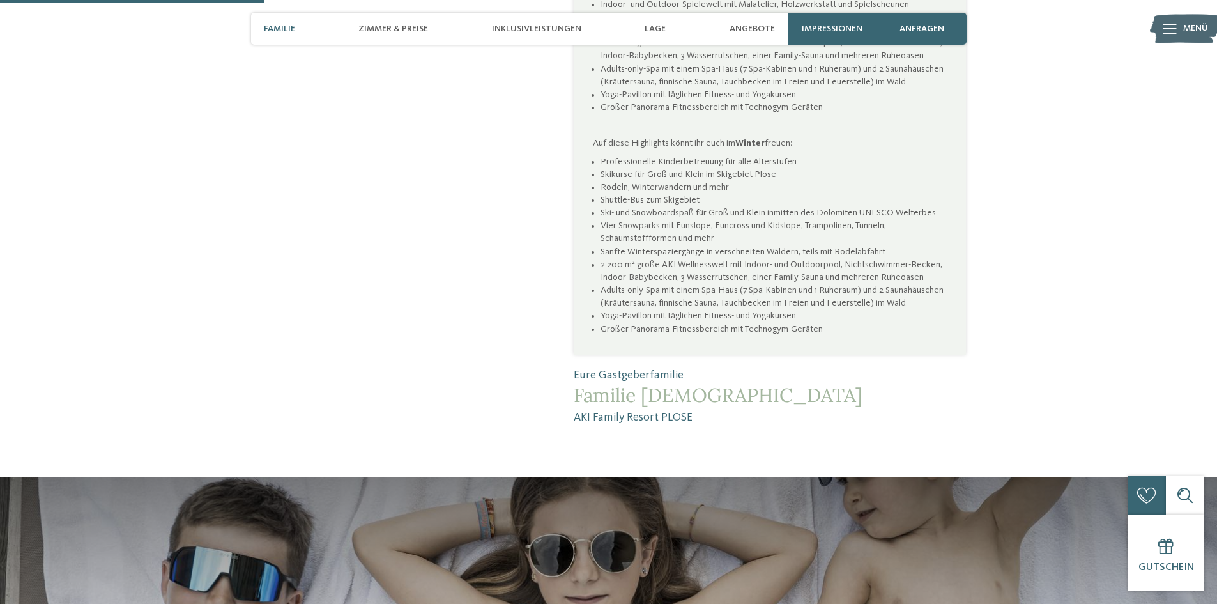
scroll to position [958, 0]
